Goal: Find specific page/section: Find specific page/section

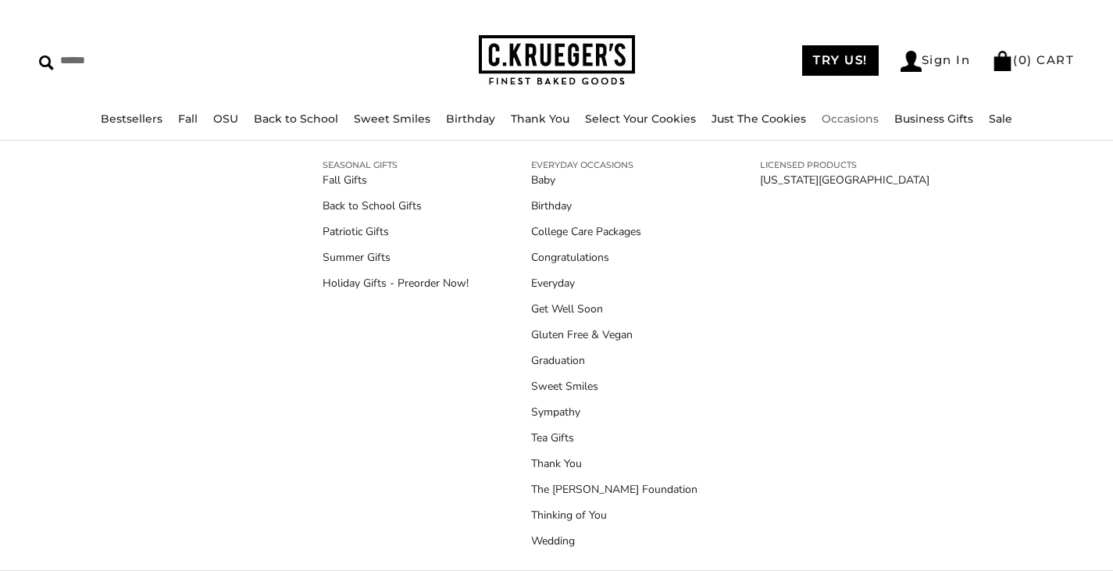
scroll to position [5, 0]
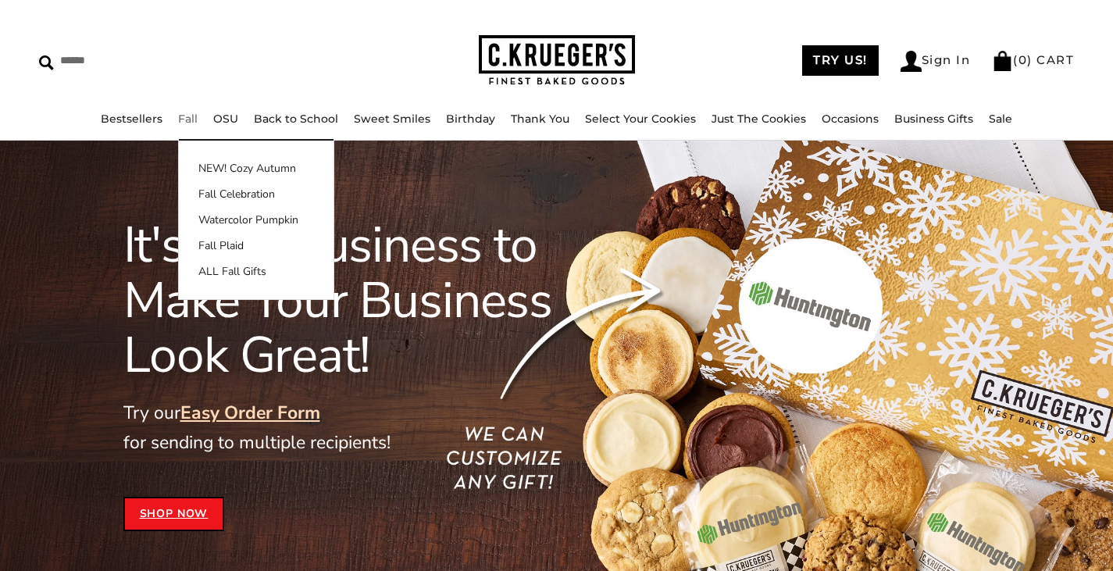
click at [198, 123] on link "Fall" at bounding box center [188, 119] width 20 height 14
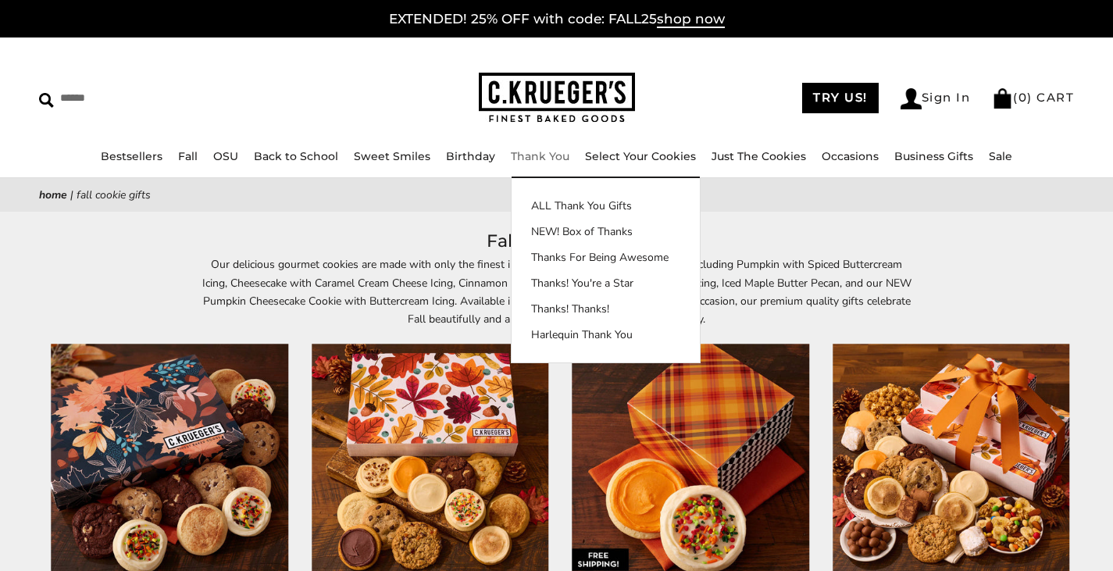
click at [543, 157] on link "Thank You" at bounding box center [540, 156] width 59 height 14
